Goal: Information Seeking & Learning: Learn about a topic

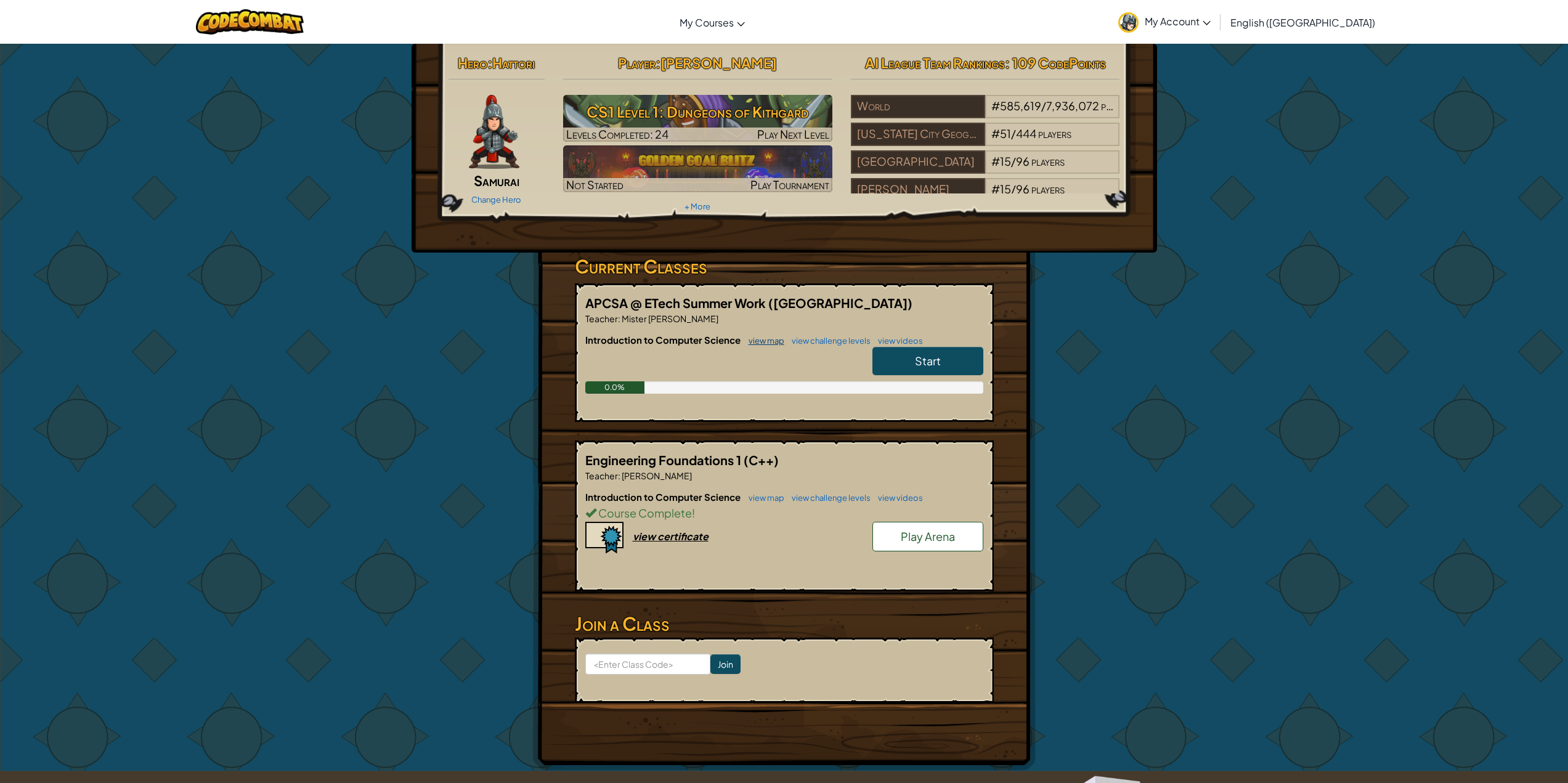
click at [764, 340] on link "view map" at bounding box center [763, 341] width 42 height 10
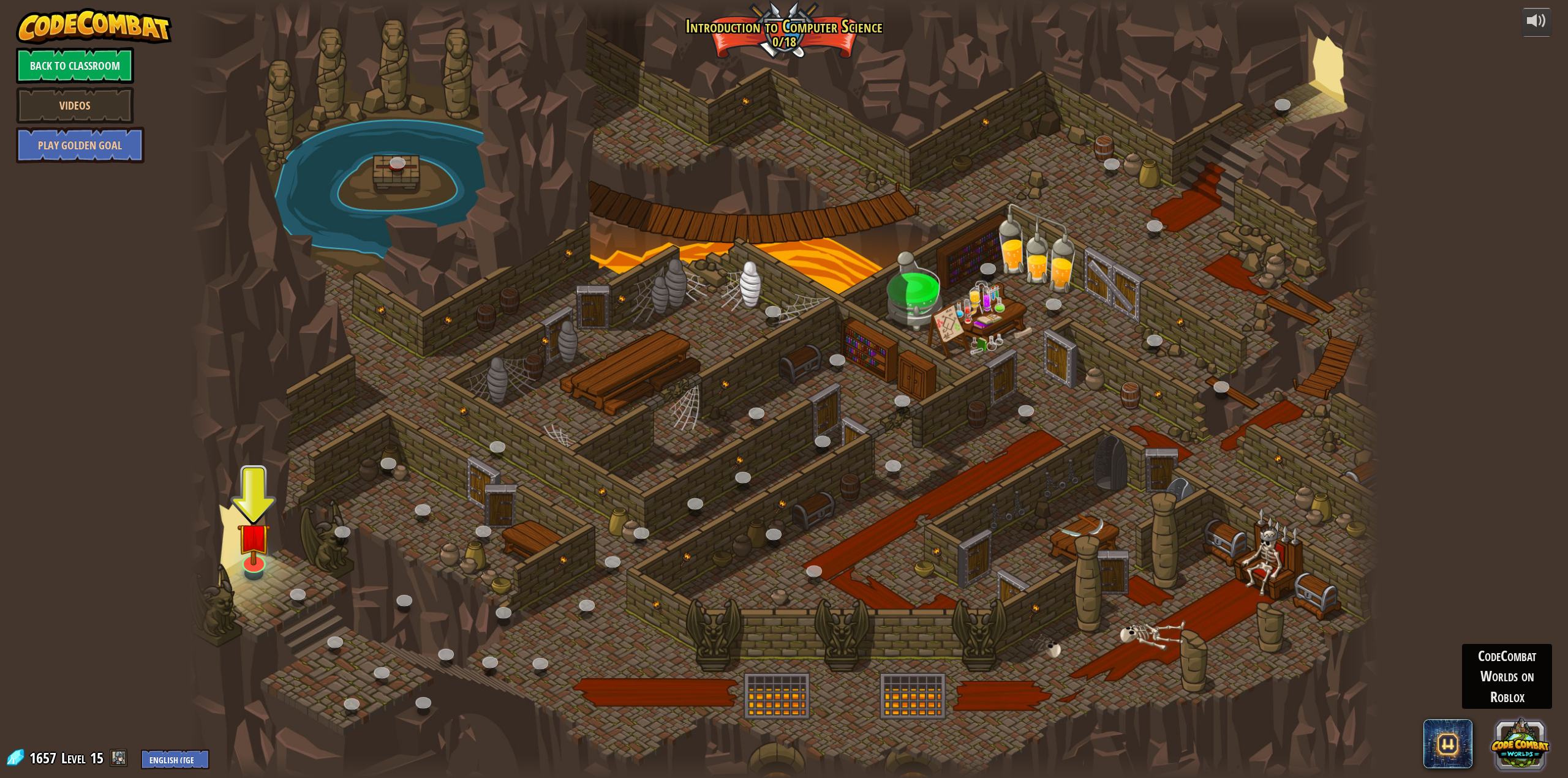
click at [1522, 730] on button at bounding box center [1520, 744] width 59 height 59
